Goal: Task Accomplishment & Management: Use online tool/utility

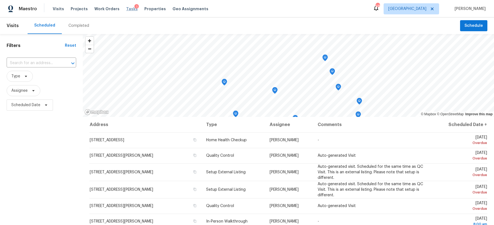
click at [126, 9] on span "Tasks" at bounding box center [132, 9] width 12 height 4
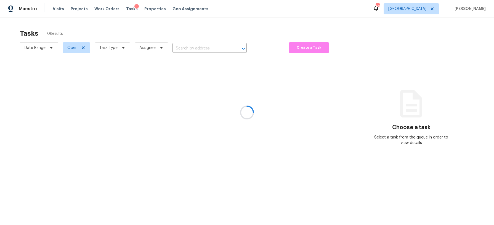
click at [113, 47] on div at bounding box center [247, 112] width 494 height 225
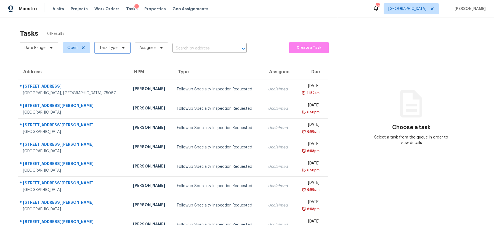
click at [113, 47] on span "Task Type" at bounding box center [108, 48] width 18 height 6
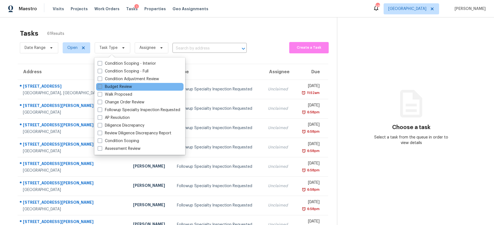
click at [118, 85] on label "Budget Review" at bounding box center [115, 87] width 34 height 6
click at [101, 85] on input "Budget Review" at bounding box center [100, 86] width 4 height 4
checkbox input "true"
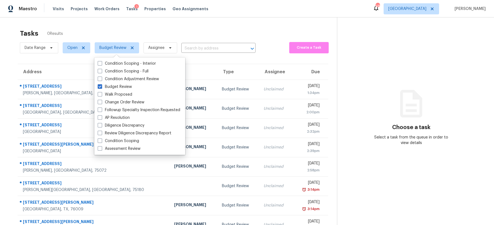
click at [126, 30] on div "Tasks 0 Results" at bounding box center [178, 33] width 317 height 14
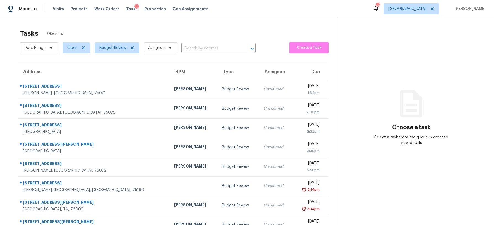
scroll to position [17, 0]
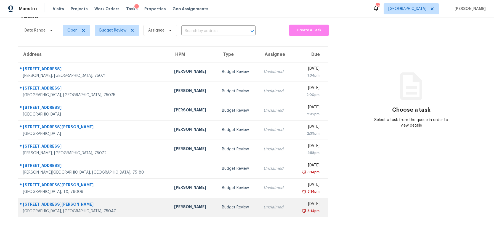
click at [174, 206] on div "[PERSON_NAME]" at bounding box center [193, 207] width 39 height 7
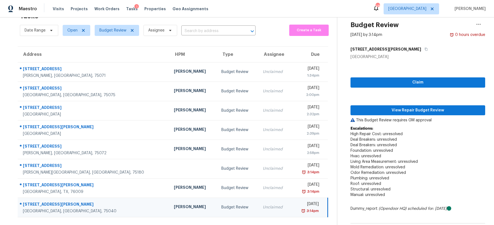
click at [372, 115] on div "Claim View Repair Budget Review This Budget Review requires GM approval Escalat…" at bounding box center [418, 161] width 135 height 203
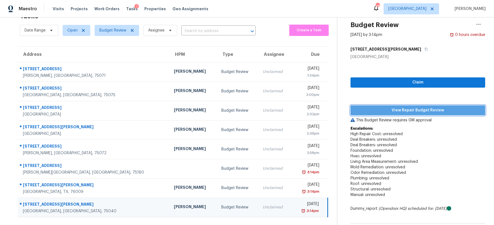
click at [368, 112] on span "View Repair Budget Review" at bounding box center [418, 110] width 126 height 7
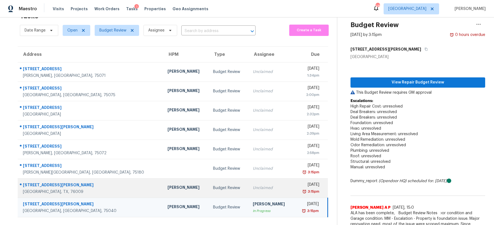
click at [249, 184] on td "Unclaimed" at bounding box center [272, 187] width 46 height 19
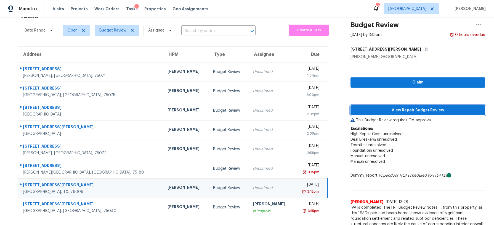
click at [370, 112] on span "View Repair Budget Review" at bounding box center [418, 110] width 126 height 7
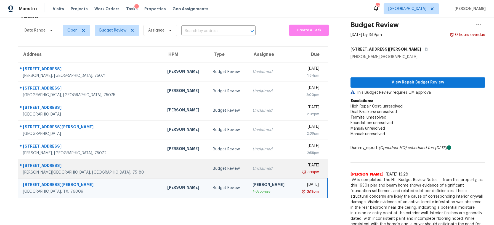
click at [248, 164] on td "Unclaimed" at bounding box center [270, 168] width 45 height 19
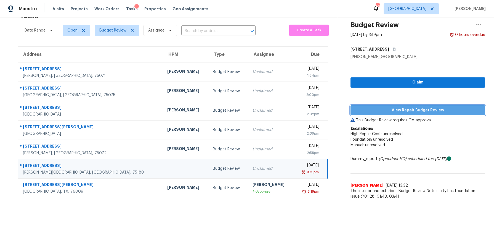
click at [412, 109] on span "View Repair Budget Review" at bounding box center [418, 110] width 126 height 7
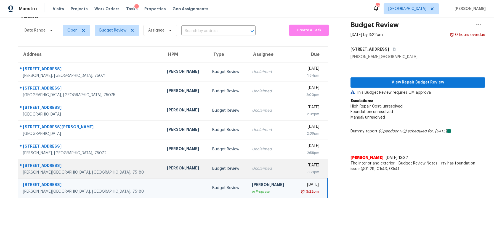
click at [212, 169] on div "Budget Review" at bounding box center [227, 169] width 31 height 6
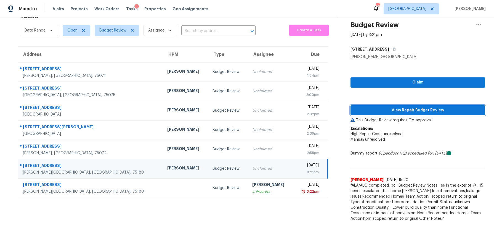
click at [398, 111] on span "View Repair Budget Review" at bounding box center [418, 110] width 126 height 7
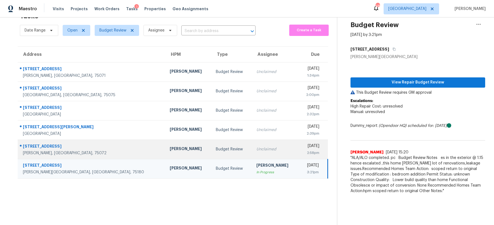
click at [212, 145] on td "Budget Review" at bounding box center [232, 148] width 41 height 19
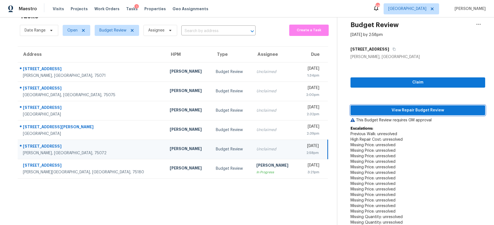
click at [403, 111] on span "View Repair Budget Review" at bounding box center [418, 110] width 126 height 7
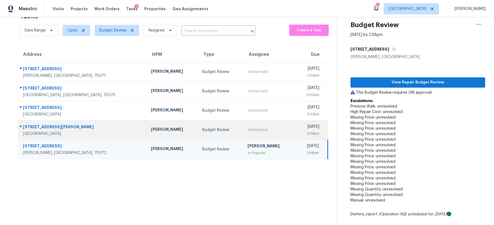
click at [243, 125] on td "Unclaimed" at bounding box center [269, 129] width 52 height 19
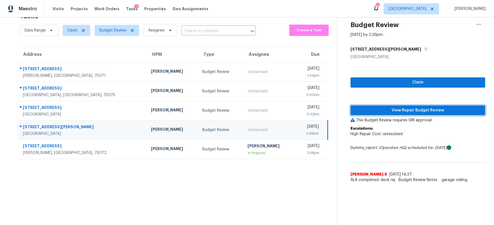
click at [408, 109] on span "View Repair Budget Review" at bounding box center [418, 110] width 126 height 7
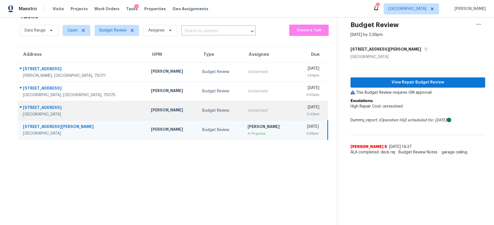
click at [243, 106] on td "Unclaimed" at bounding box center [269, 110] width 52 height 19
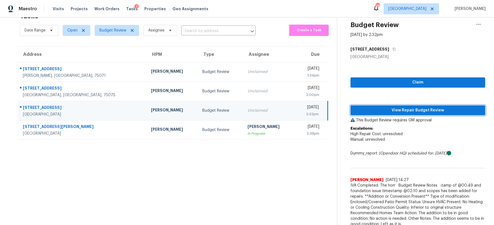
click at [396, 108] on span "View Repair Budget Review" at bounding box center [418, 110] width 126 height 7
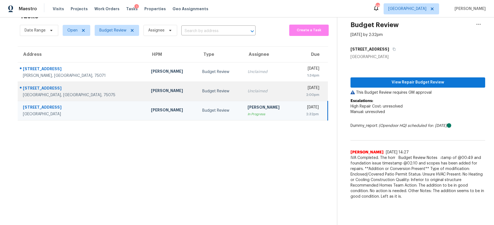
click at [247, 94] on td "Unclaimed" at bounding box center [269, 90] width 52 height 19
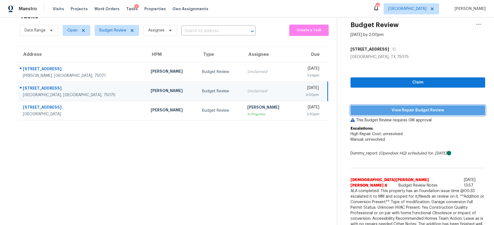
click at [397, 111] on span "View Repair Budget Review" at bounding box center [418, 110] width 126 height 7
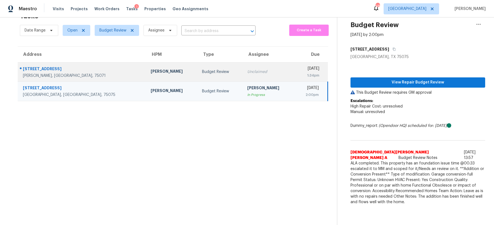
click at [202, 72] on td "Budget Review" at bounding box center [220, 71] width 45 height 19
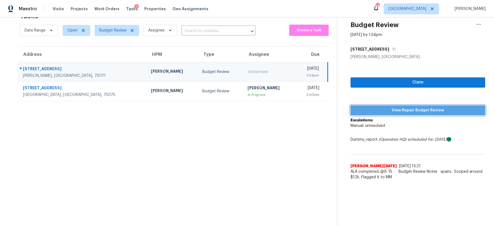
click at [415, 112] on span "View Repair Budget Review" at bounding box center [418, 110] width 126 height 7
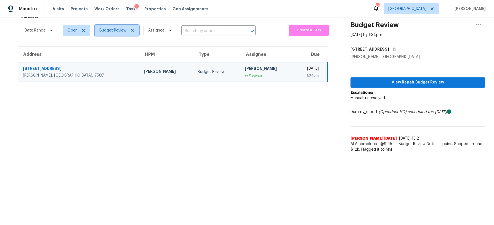
click at [109, 30] on span "Budget Review" at bounding box center [112, 31] width 27 height 6
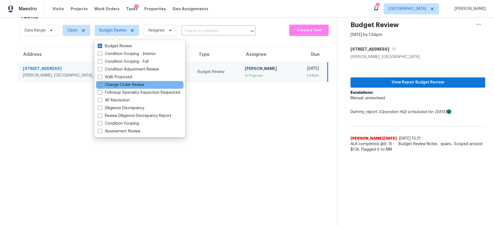
click at [112, 86] on label "Change Order Review" at bounding box center [121, 85] width 47 height 6
click at [101, 86] on input "Change Order Review" at bounding box center [100, 84] width 4 height 4
checkbox input "true"
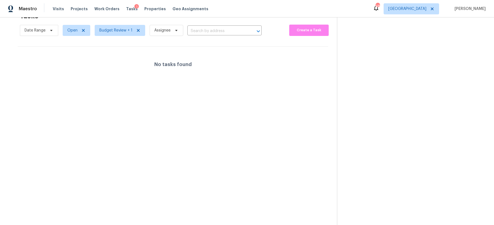
click at [58, 74] on div "No tasks found" at bounding box center [173, 64] width 311 height 35
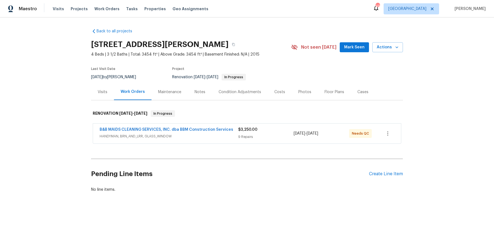
click at [203, 92] on div "Notes" at bounding box center [200, 92] width 11 height 6
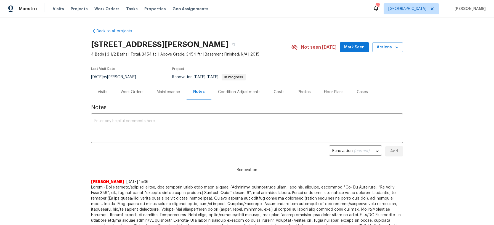
click at [302, 93] on div "Photos" at bounding box center [304, 92] width 13 height 6
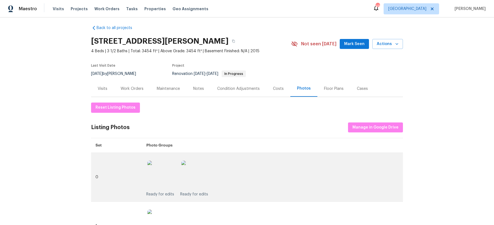
scroll to position [2, 0]
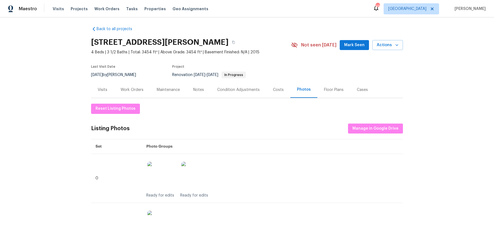
click at [130, 87] on div "Work Orders" at bounding box center [132, 90] width 23 height 6
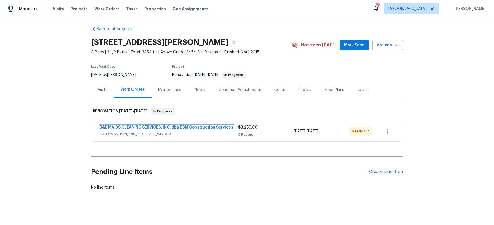
click at [209, 126] on link "B&B MAIDS CLEANING SERVICES, INC. dba BBM Construction Services" at bounding box center [167, 127] width 134 height 4
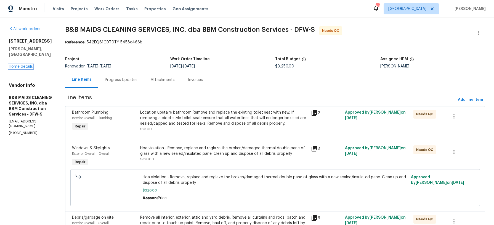
click at [26, 65] on link "Home details" at bounding box center [21, 67] width 24 height 4
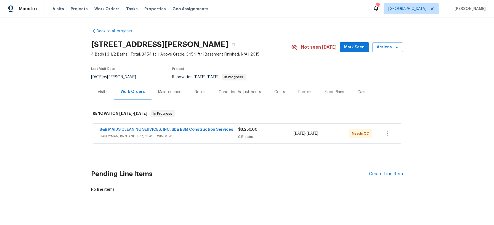
click at [281, 92] on div "Costs" at bounding box center [279, 92] width 11 height 6
